Goal: Information Seeking & Learning: Learn about a topic

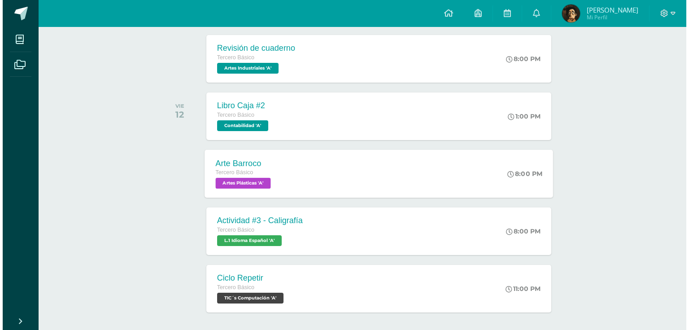
scroll to position [215, 0]
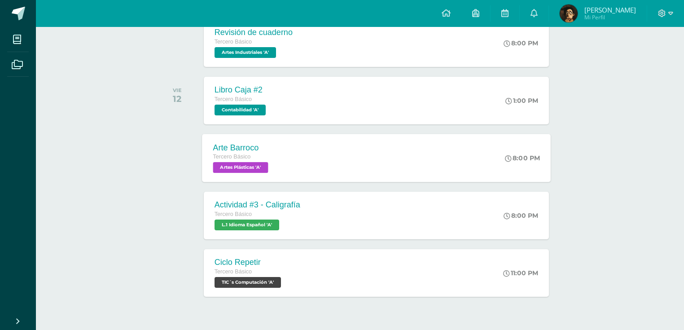
click at [275, 151] on div "Arte Barroco Tercero Básico Artes Plásticas 'A'" at bounding box center [241, 158] width 79 height 48
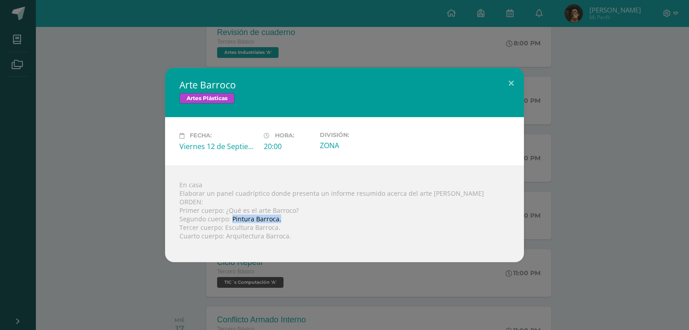
drag, startPoint x: 230, startPoint y: 219, endPoint x: 280, endPoint y: 218, distance: 50.7
click at [280, 218] on div "En casa Elaborar un panel cuadríptico donde presenta un informe resumido acerca…" at bounding box center [344, 214] width 359 height 96
copy div "Pintura Barroca."
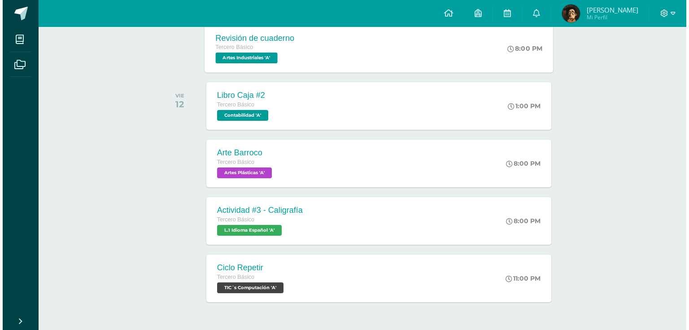
scroll to position [215, 0]
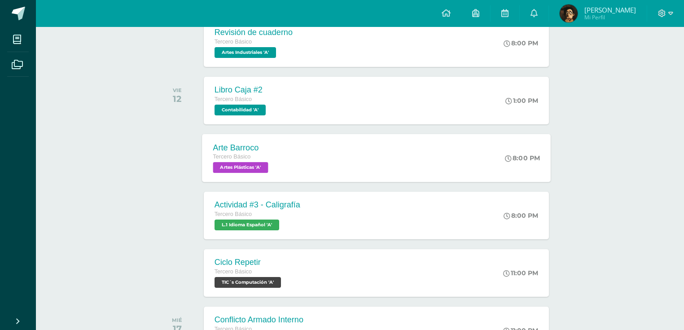
click at [300, 159] on div "Arte Barroco Tercero Básico Artes Plásticas 'A' 8:00 PM Arte Barroco Artes Plás…" at bounding box center [376, 158] width 349 height 48
